Goal: Find specific page/section: Find specific page/section

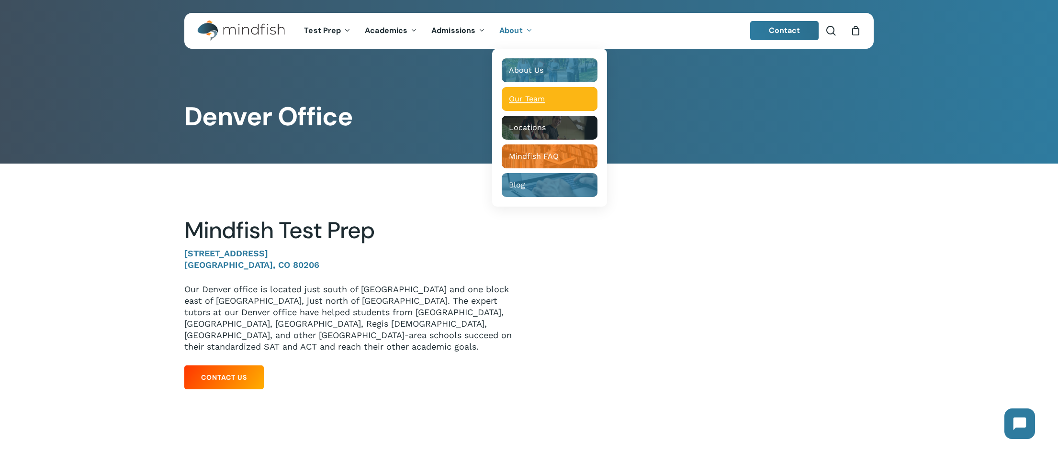
click at [524, 102] on span "Our Team" at bounding box center [527, 98] width 36 height 9
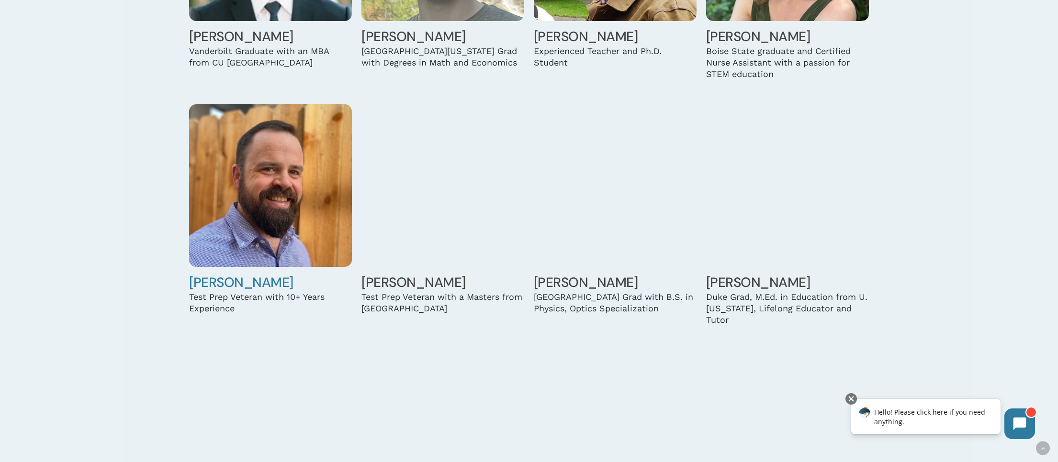
scroll to position [2409, 0]
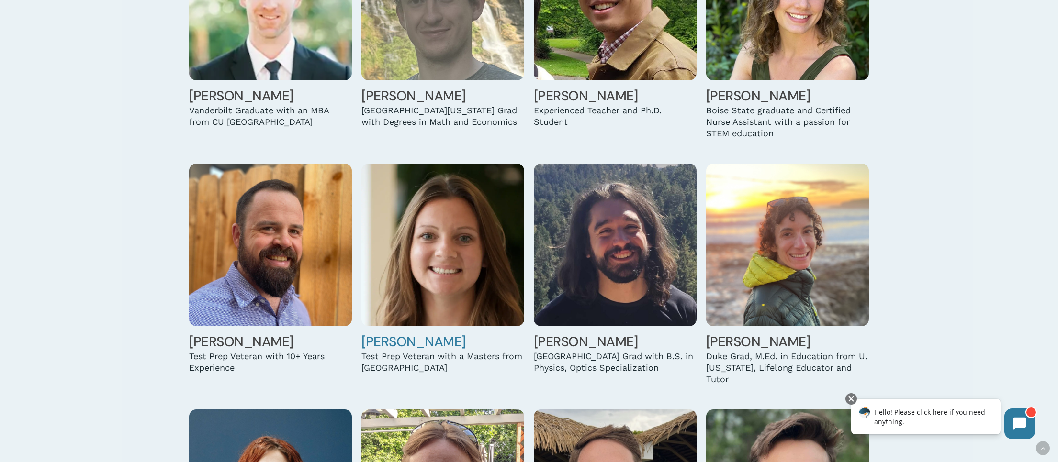
click at [400, 264] on img at bounding box center [442, 245] width 163 height 163
